Goal: Task Accomplishment & Management: Use online tool/utility

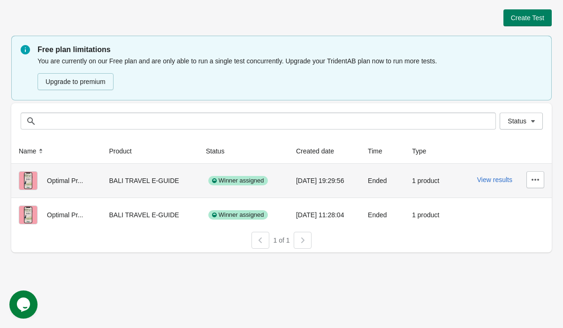
click at [504, 184] on div "View results" at bounding box center [503, 179] width 84 height 17
click at [502, 181] on button "View results" at bounding box center [494, 180] width 35 height 8
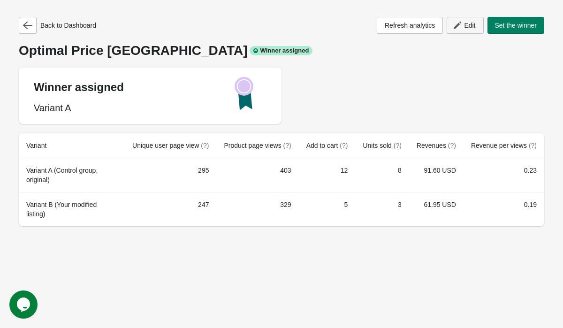
click at [465, 28] on span "Edit" at bounding box center [469, 26] width 11 height 8
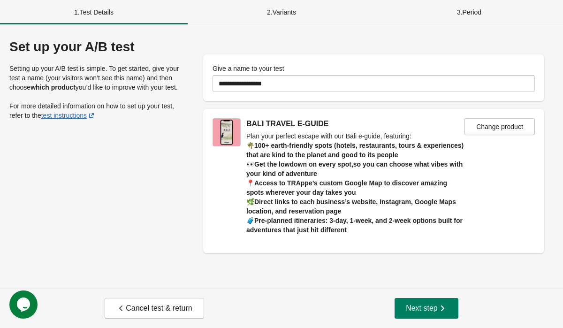
click at [294, 14] on div "2 . Variants" at bounding box center [282, 12] width 188 height 24
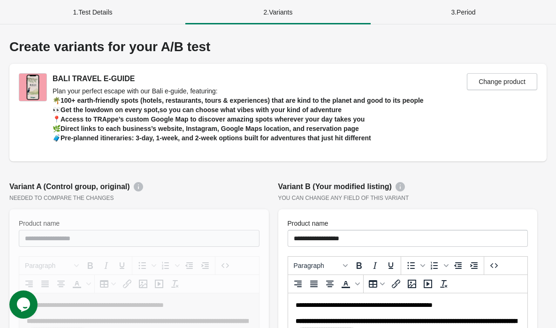
click at [457, 7] on div "3 . Period" at bounding box center [463, 12] width 185 height 24
select select "****"
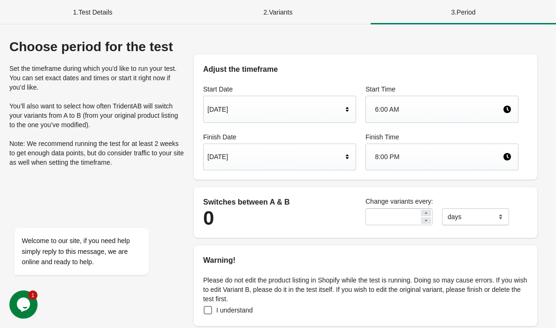
click at [85, 18] on div "1 . Test Details" at bounding box center [92, 12] width 185 height 24
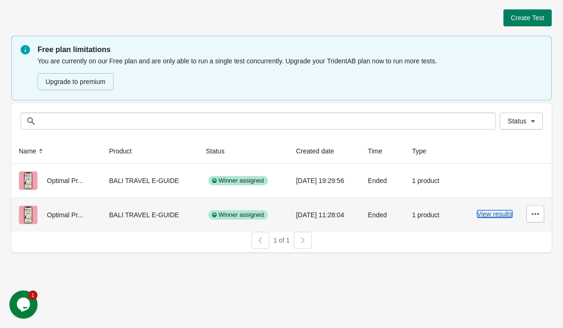
click at [491, 213] on button "View results" at bounding box center [494, 214] width 35 height 8
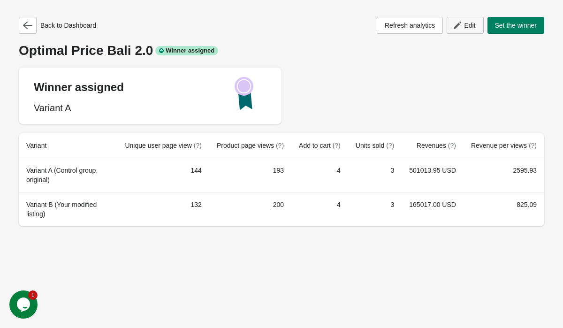
click at [457, 23] on icon "button" at bounding box center [457, 25] width 9 height 9
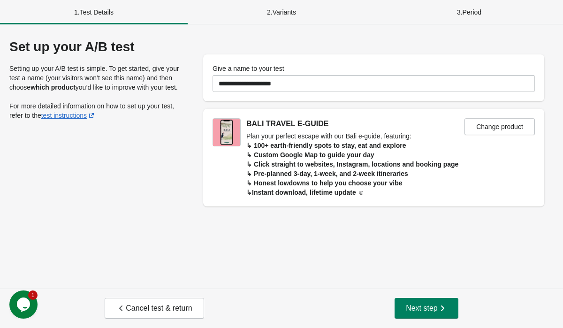
click at [262, 13] on div "2 . Variants" at bounding box center [282, 12] width 188 height 24
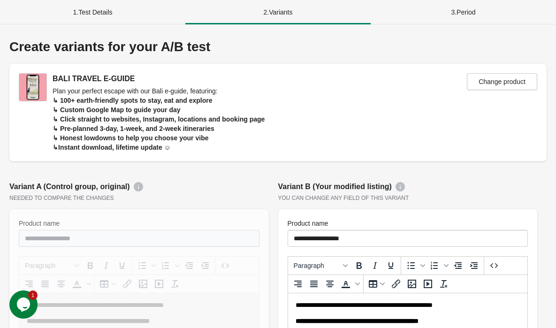
click at [116, 11] on div "1 . Test Details" at bounding box center [92, 12] width 185 height 24
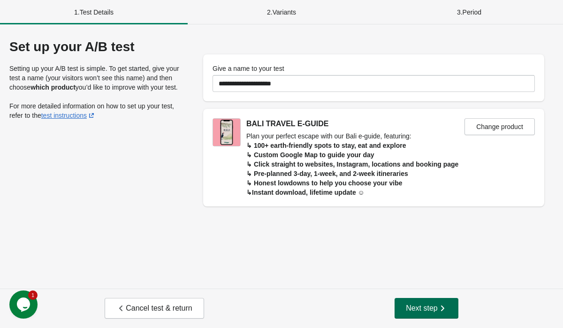
click at [439, 310] on icon "button" at bounding box center [442, 308] width 9 height 9
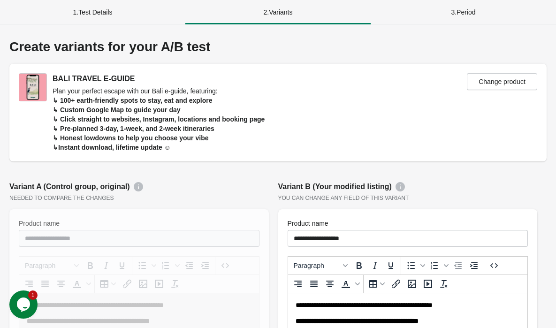
click at [439, 310] on p "**********" at bounding box center [404, 305] width 218 height 9
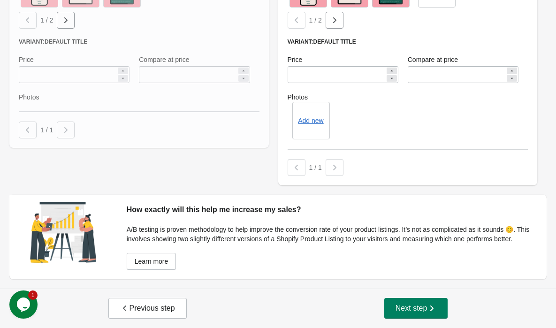
scroll to position [466, 0]
click at [408, 312] on span "Next step" at bounding box center [416, 308] width 41 height 9
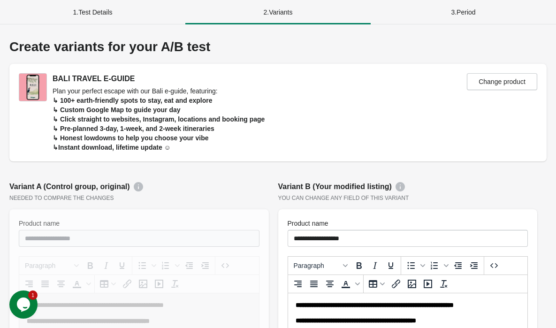
select select "****"
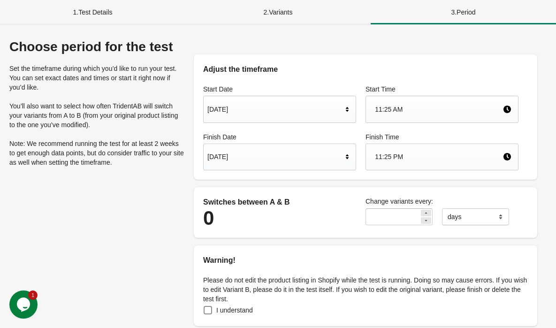
scroll to position [261, 0]
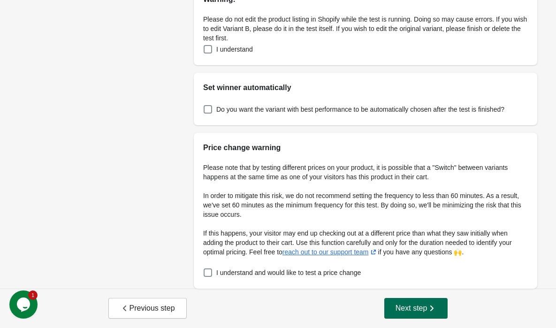
click at [416, 308] on span "Next step" at bounding box center [416, 308] width 41 height 9
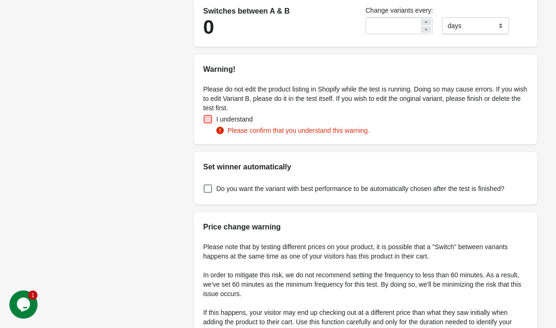
scroll to position [1, 0]
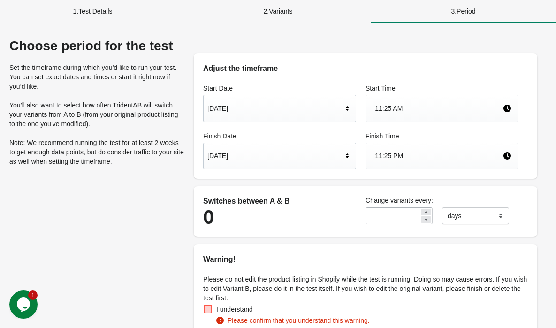
click at [231, 18] on div "2 . Variants" at bounding box center [277, 11] width 185 height 24
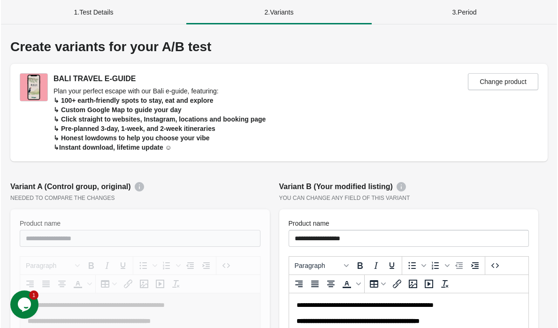
scroll to position [0, 0]
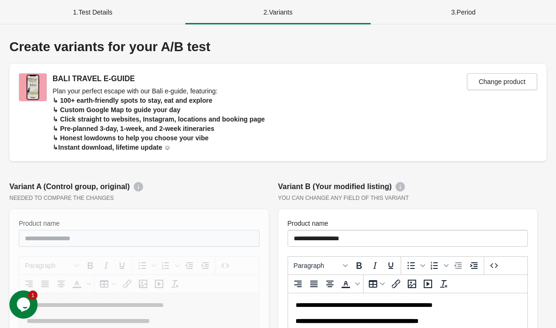
click at [138, 19] on div "1 . Test Details" at bounding box center [92, 12] width 185 height 24
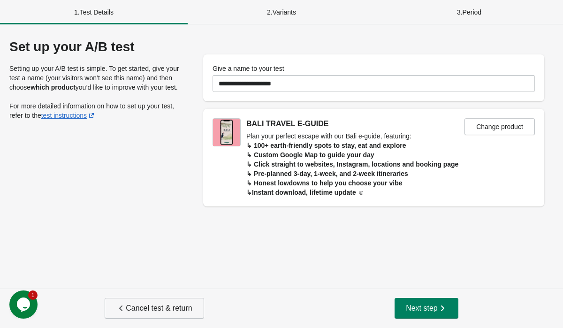
click at [162, 310] on span "Cancel test & return" at bounding box center [154, 308] width 76 height 9
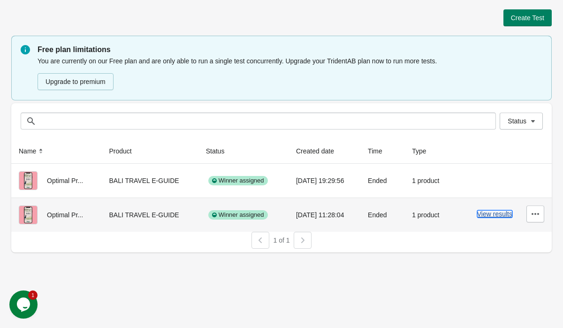
click at [489, 214] on button "View results" at bounding box center [494, 214] width 35 height 8
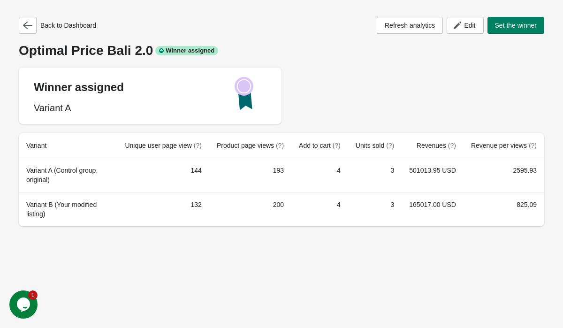
click at [349, 73] on div "Winner assigned Variant A" at bounding box center [282, 96] width 526 height 56
click at [529, 22] on span "Set the winner" at bounding box center [516, 26] width 42 height 8
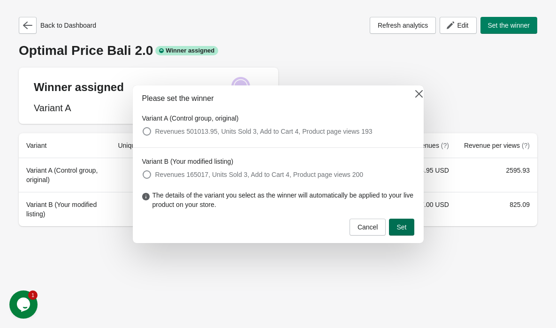
click at [405, 234] on button "Set" at bounding box center [401, 227] width 25 height 17
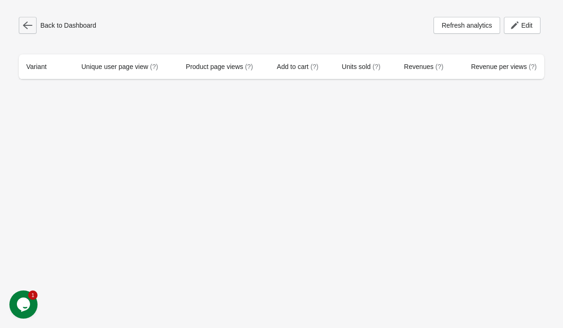
click at [27, 23] on icon "button" at bounding box center [27, 25] width 9 height 9
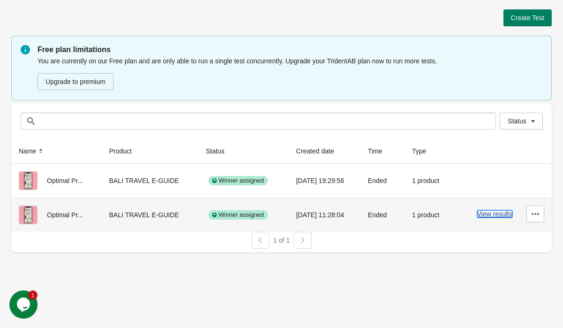
click at [489, 215] on button "View results" at bounding box center [494, 214] width 35 height 8
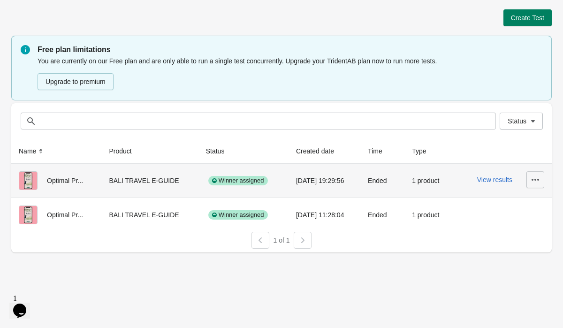
click at [535, 178] on icon "button" at bounding box center [535, 179] width 9 height 9
